Goal: Task Accomplishment & Management: Manage account settings

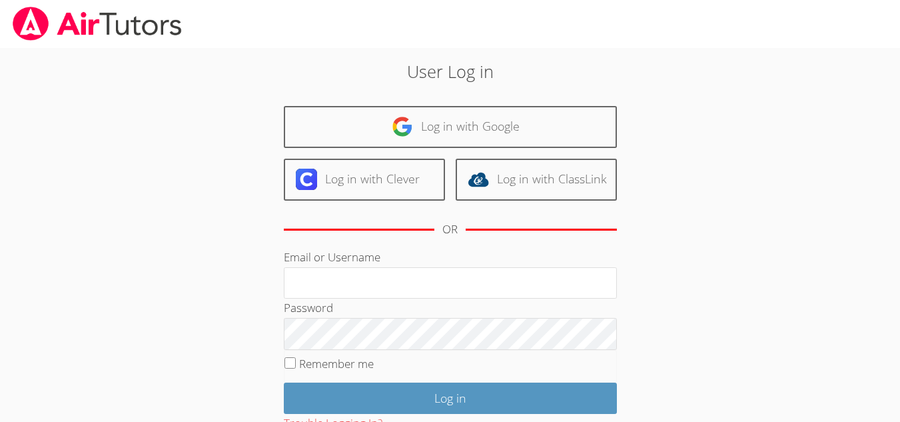
click at [380, 139] on link "Log in with Google" at bounding box center [450, 127] width 333 height 42
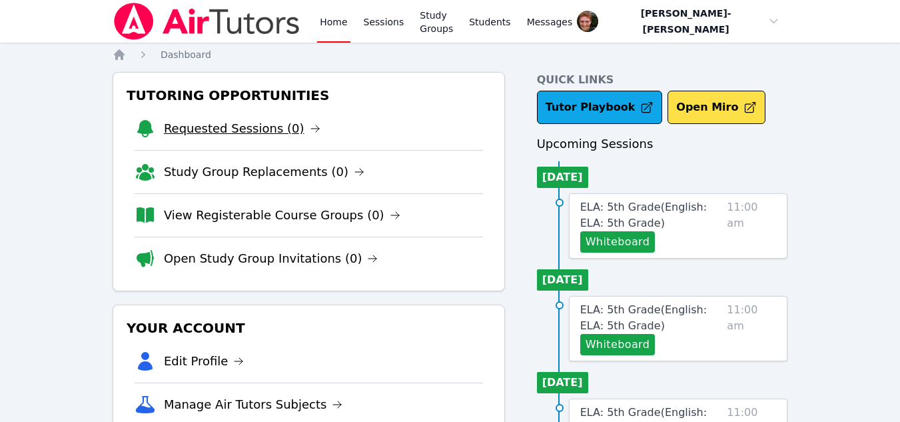
click at [236, 127] on link "Requested Sessions (0)" at bounding box center [242, 128] width 157 height 19
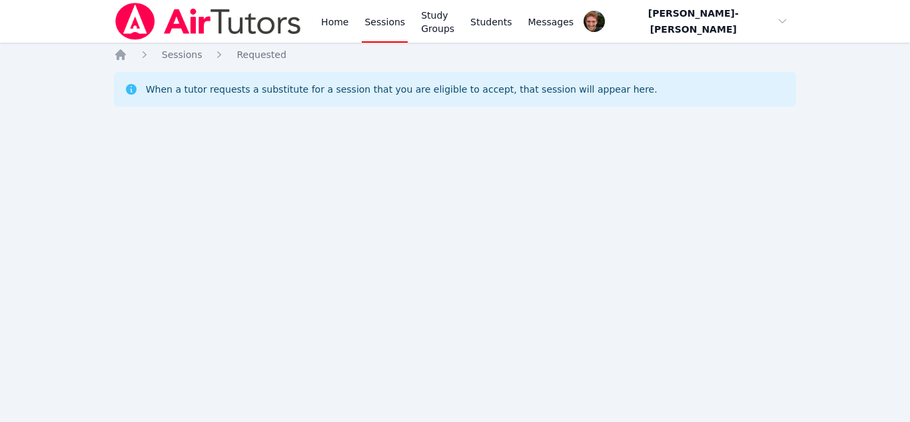
click at [370, 23] on link "Sessions" at bounding box center [385, 21] width 46 height 43
